Goal: Information Seeking & Learning: Find specific fact

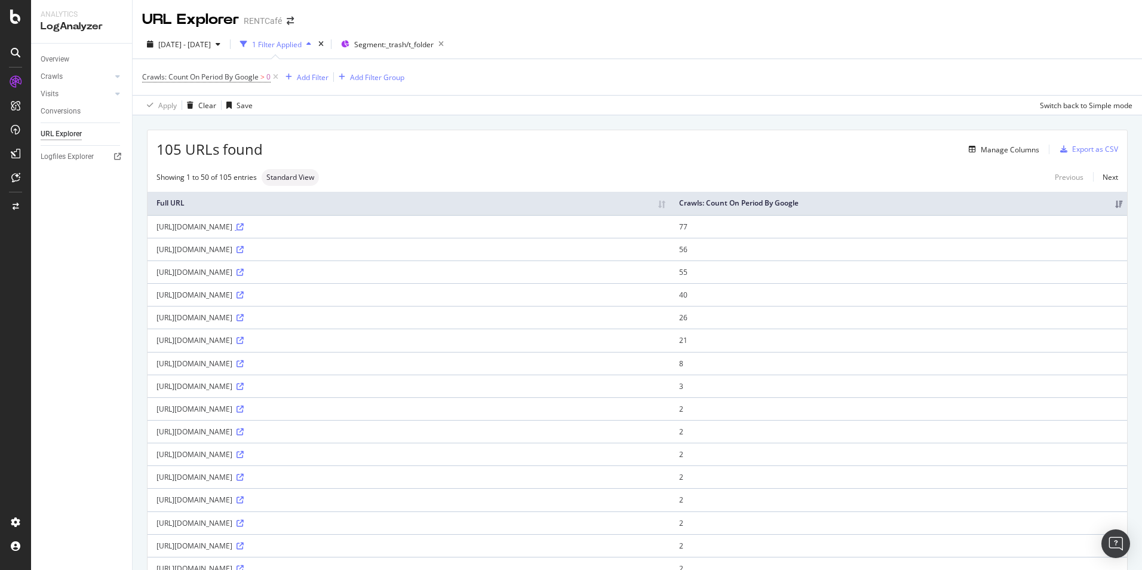
click at [244, 231] on icon at bounding box center [240, 226] width 7 height 7
drag, startPoint x: 155, startPoint y: 236, endPoint x: 413, endPoint y: 238, distance: 257.5
click at [413, 238] on td "[URL][DOMAIN_NAME]" at bounding box center [409, 226] width 523 height 23
copy div "[URL][DOMAIN_NAME]"
click at [237, 253] on icon at bounding box center [240, 249] width 7 height 7
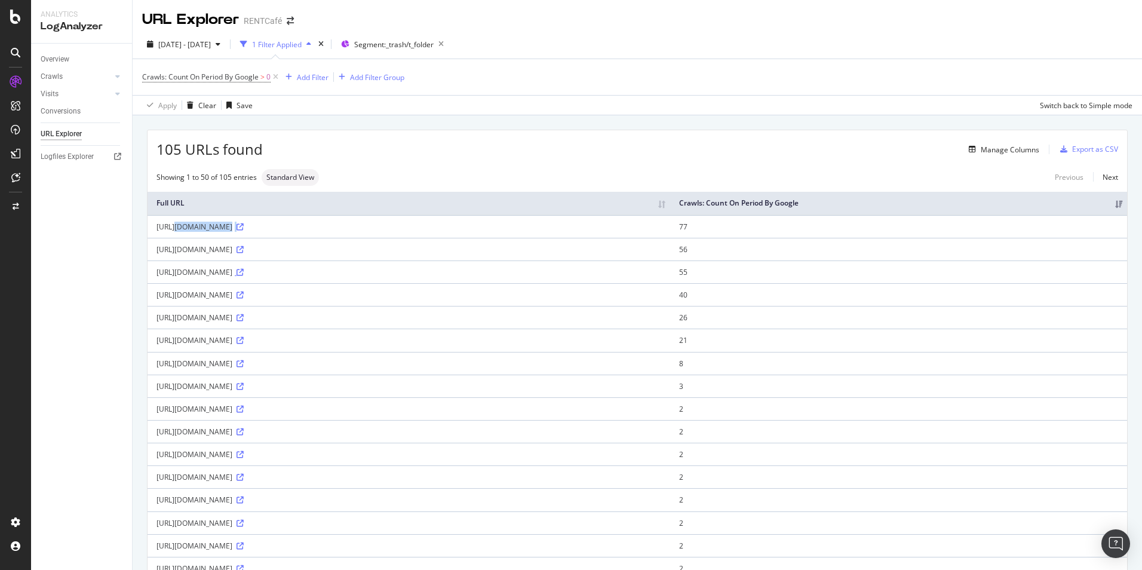
click at [244, 276] on icon at bounding box center [240, 272] width 7 height 7
click at [244, 299] on icon at bounding box center [240, 295] width 7 height 7
drag, startPoint x: 183, startPoint y: 269, endPoint x: 156, endPoint y: 260, distance: 28.2
click at [156, 260] on td "[URL][DOMAIN_NAME]" at bounding box center [409, 249] width 523 height 23
copy div "[URL][DOMAIN_NAME]"
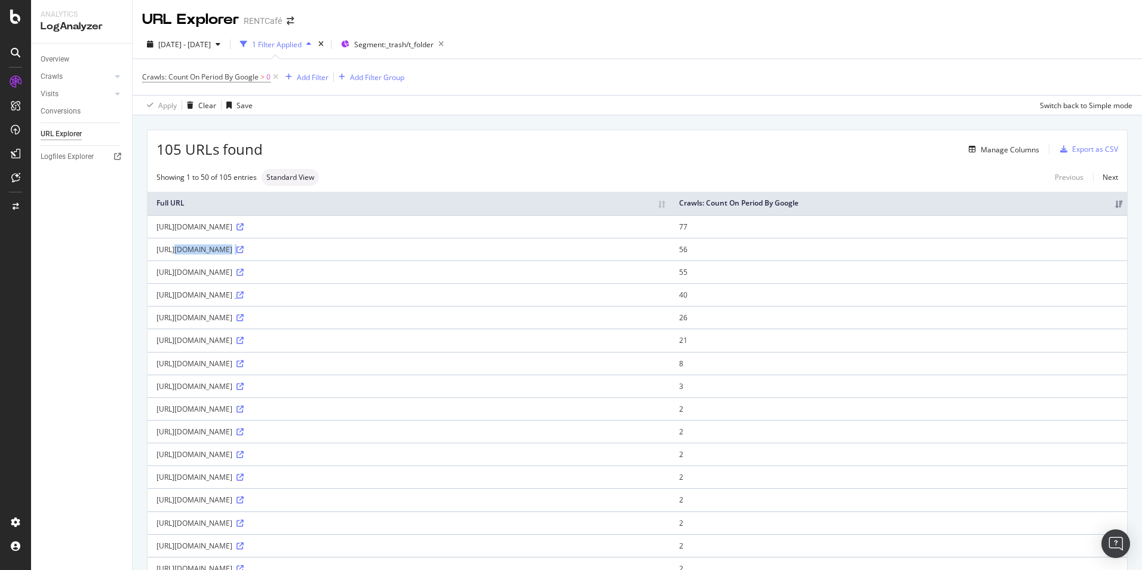
click at [244, 299] on icon at bounding box center [240, 295] width 7 height 7
drag, startPoint x: 753, startPoint y: 314, endPoint x: 152, endPoint y: 320, distance: 601.1
click at [152, 306] on td "[URL][DOMAIN_NAME]" at bounding box center [409, 294] width 523 height 23
copy div "[URL][DOMAIN_NAME]"
click at [244, 321] on icon at bounding box center [240, 317] width 7 height 7
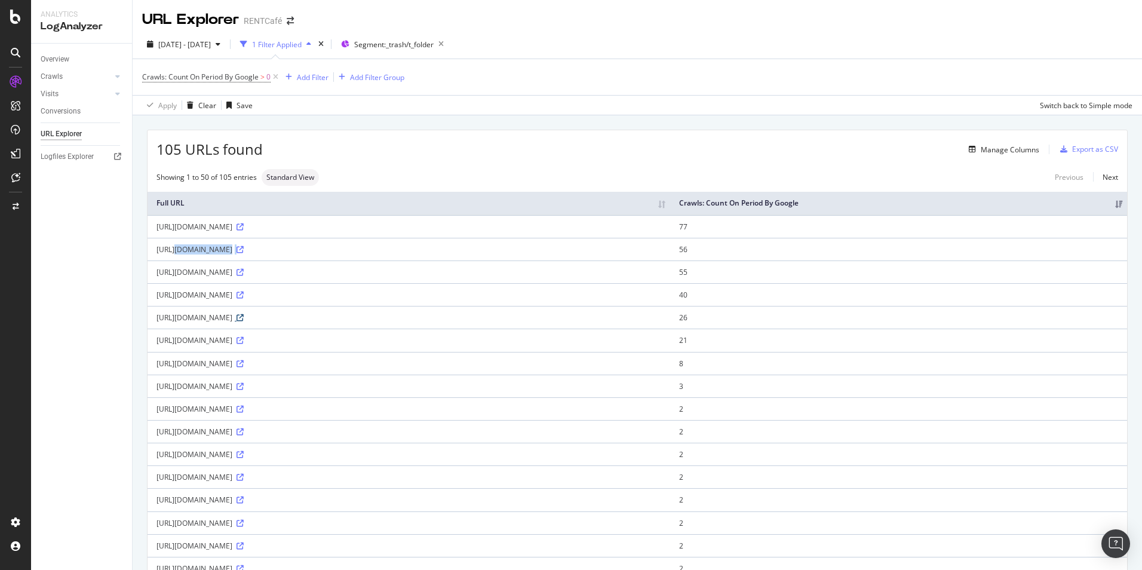
copy div "[URL][DOMAIN_NAME]"
